Goal: Task Accomplishment & Management: Manage account settings

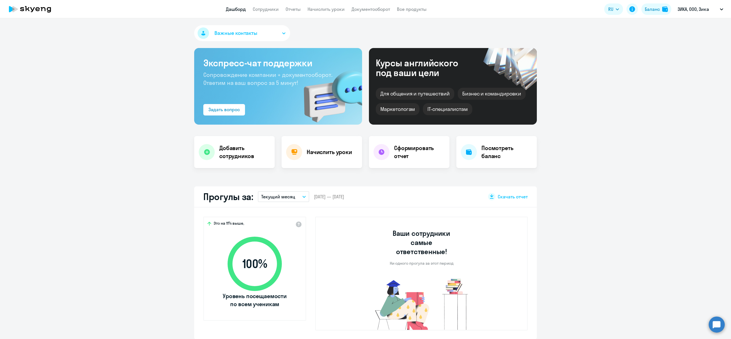
select select "30"
click at [269, 6] on app-menu-item-link "Сотрудники" at bounding box center [266, 9] width 26 height 7
click at [270, 7] on link "Сотрудники" at bounding box center [266, 9] width 26 height 6
select select "30"
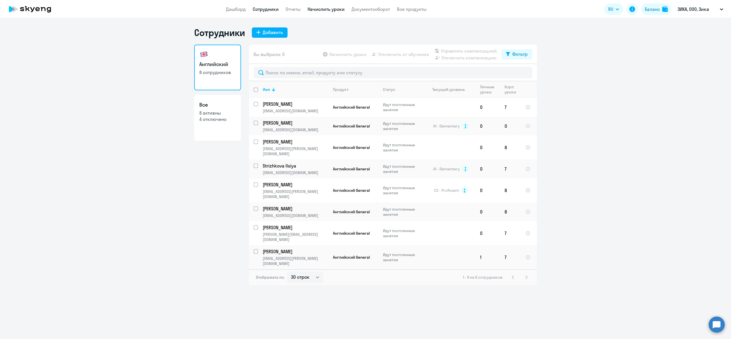
click at [328, 10] on link "Начислить уроки" at bounding box center [326, 9] width 37 height 6
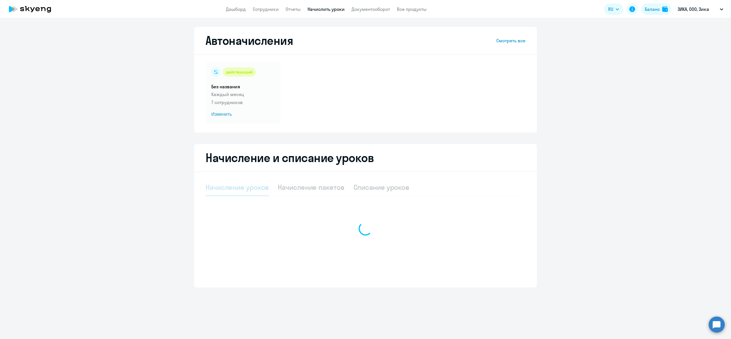
select select "10"
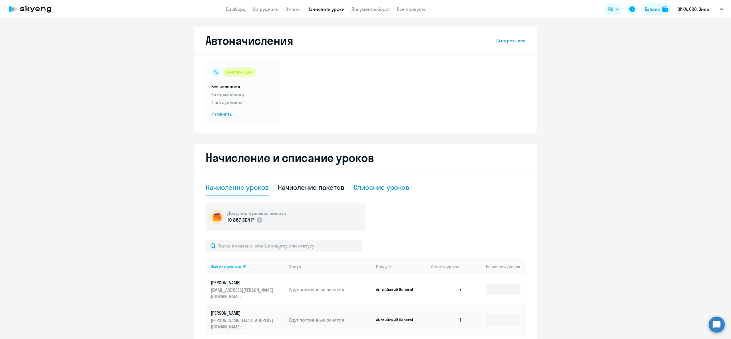
click at [370, 188] on div "Списание уроков" at bounding box center [382, 187] width 56 height 9
select select "10"
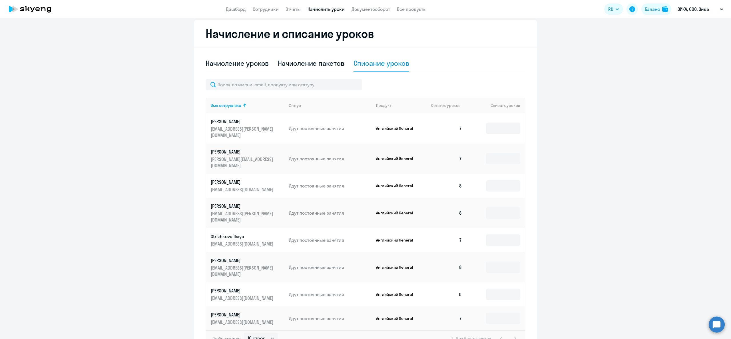
scroll to position [138, 0]
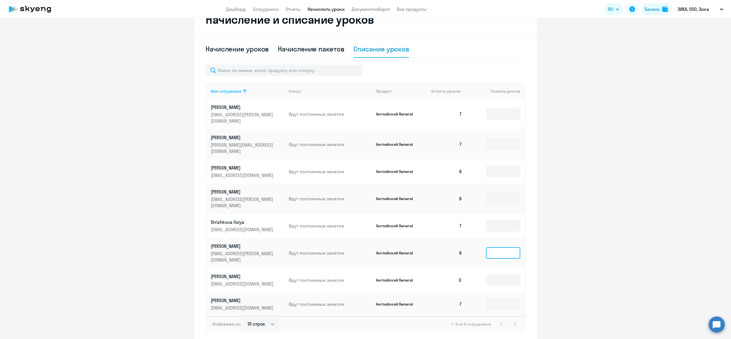
click at [502, 247] on input at bounding box center [503, 252] width 34 height 11
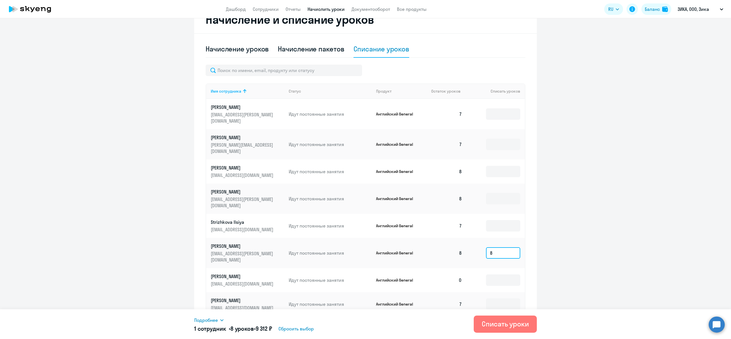
type input "8"
click at [197, 323] on div "Подробнее Имя сотрудника Продукт Списать уроков Цена за 1 урок Сумма Urbanov [P…" at bounding box center [314, 325] width 241 height 16
click at [198, 322] on span "Подробнее" at bounding box center [206, 320] width 24 height 7
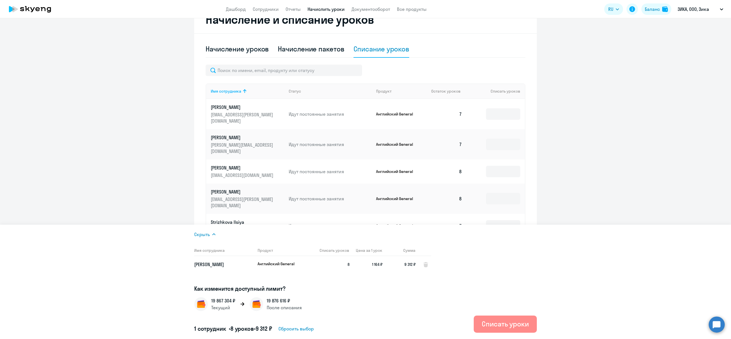
click at [484, 324] on div "Списать уроки" at bounding box center [505, 323] width 47 height 9
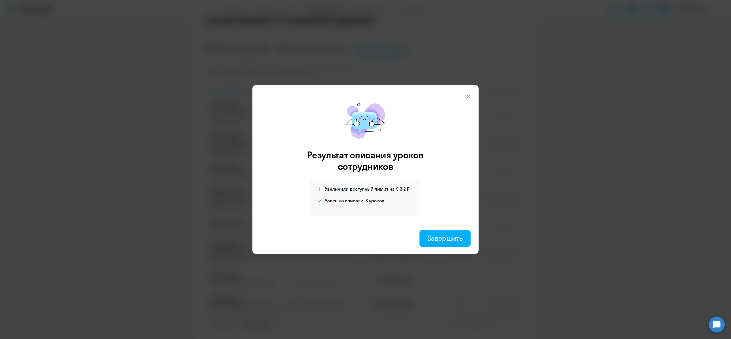
click at [369, 201] on h4 "Успешно списали: 8 уроков" at bounding box center [354, 200] width 59 height 6
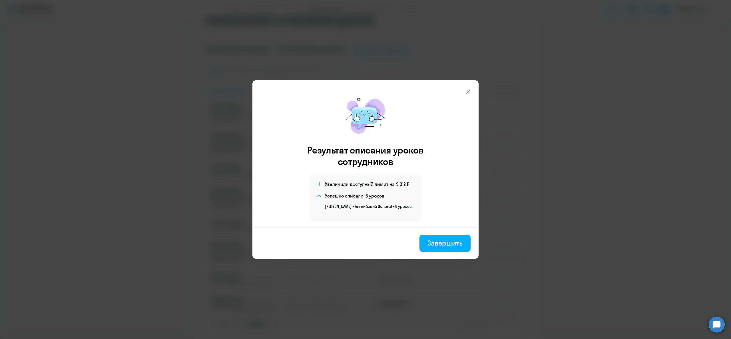
click at [375, 183] on span "Увеличили доступный лимит на" at bounding box center [360, 184] width 70 height 6
click at [377, 186] on span "Увеличили доступный лимит на" at bounding box center [360, 184] width 70 height 6
click at [427, 235] on button "Завершить" at bounding box center [445, 243] width 51 height 17
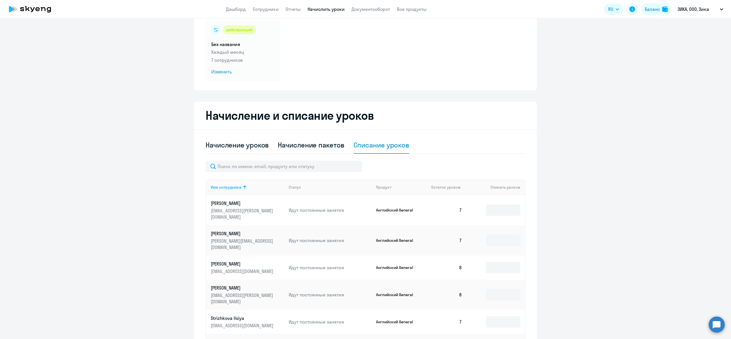
scroll to position [0, 0]
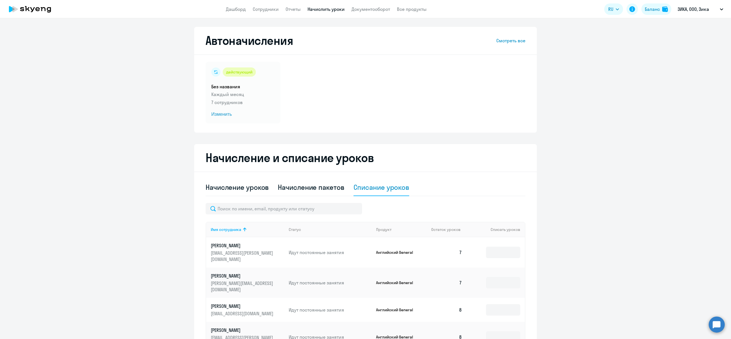
click at [254, 19] on div "Автоначисления Смотреть все действующий Без названия Каждый месяц 7 сотрудников…" at bounding box center [365, 178] width 731 height 321
click at [263, 9] on link "Сотрудники" at bounding box center [266, 9] width 26 height 6
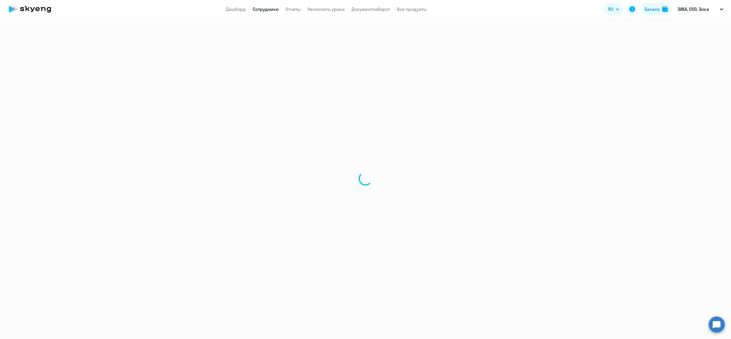
select select "30"
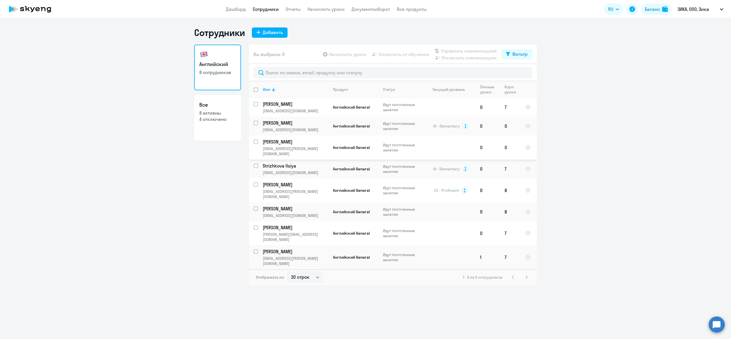
click at [255, 143] on input "select row 42291316" at bounding box center [259, 144] width 11 height 11
checkbox input "true"
click at [393, 56] on span "Отключить от обучения" at bounding box center [403, 54] width 51 height 7
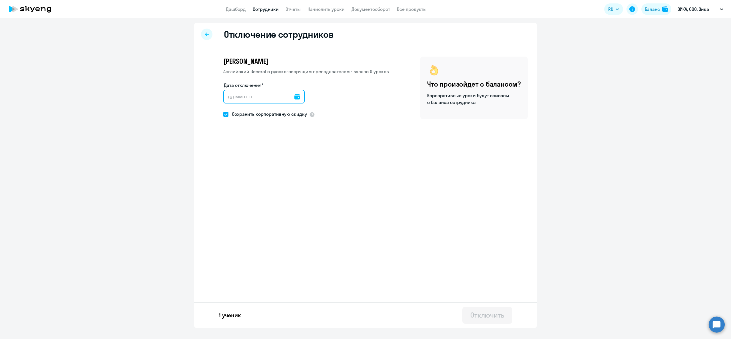
click at [292, 97] on div at bounding box center [263, 97] width 81 height 14
click at [295, 97] on icon at bounding box center [298, 97] width 6 height 6
click at [285, 148] on span "4" at bounding box center [288, 150] width 10 height 10
type input "[DATE]"
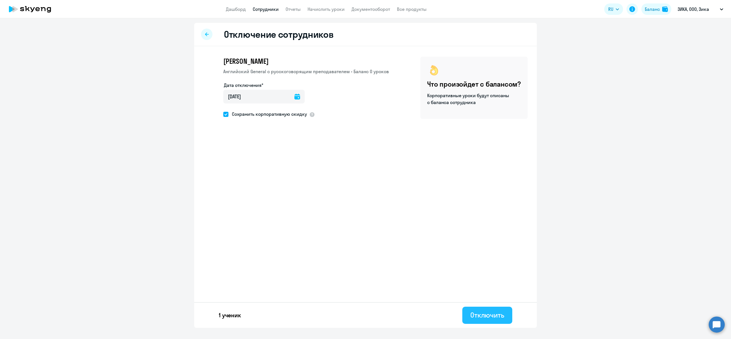
click at [500, 312] on div "Отключить" at bounding box center [487, 314] width 34 height 9
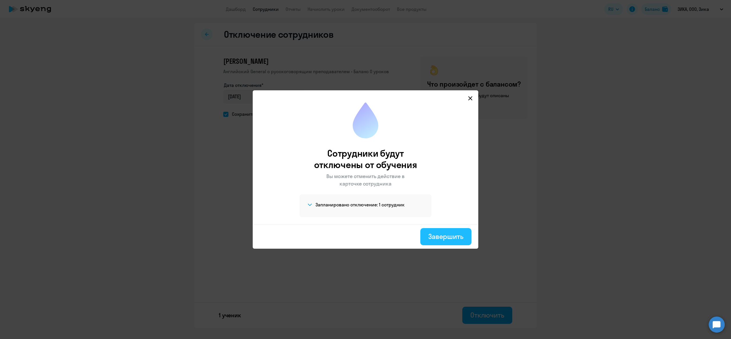
click at [439, 237] on div "Завершить" at bounding box center [445, 236] width 35 height 9
select select "30"
